Goal: Find specific page/section

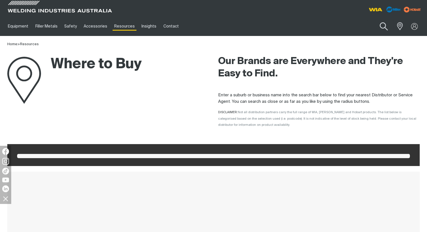
click at [380, 26] on button "Search products" at bounding box center [384, 27] width 23 height 16
click at [321, 25] on input "Search" at bounding box center [350, 26] width 86 height 13
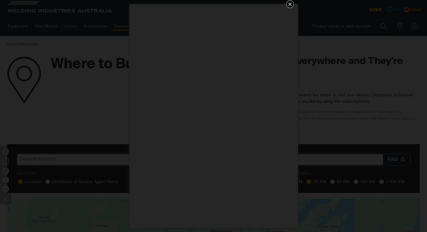
click at [290, 3] on icon "Get 5 WIA Welding Guides Free!" at bounding box center [290, 4] width 7 height 7
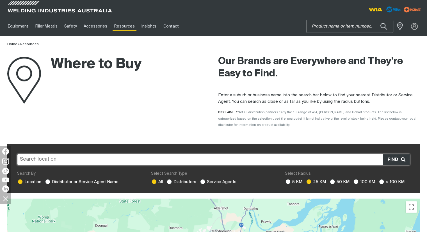
click at [332, 23] on input "Search" at bounding box center [350, 26] width 86 height 13
click at [380, 28] on button "Search products" at bounding box center [384, 27] width 23 height 16
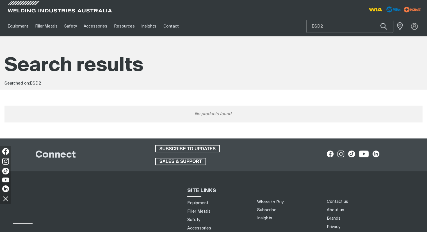
click at [329, 25] on input "ESD2" at bounding box center [350, 26] width 86 height 13
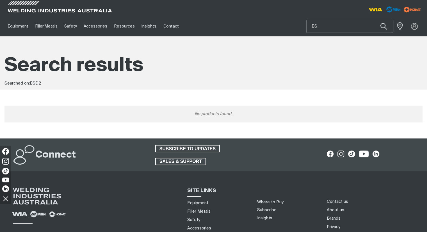
type input "E"
type input "ESD"
